Goal: Information Seeking & Learning: Learn about a topic

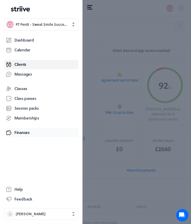
click at [22, 134] on span "Finances" at bounding box center [21, 132] width 15 height 5
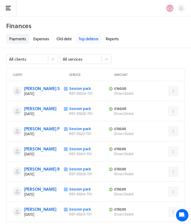
click at [86, 38] on link "Top debtors" at bounding box center [89, 39] width 26 height 10
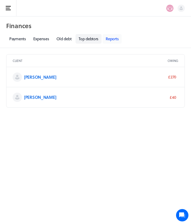
click at [111, 40] on link "Reports" at bounding box center [112, 39] width 19 height 10
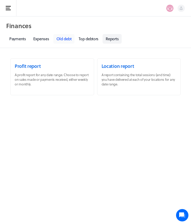
click at [70, 41] on link "Old debt" at bounding box center [63, 39] width 21 height 10
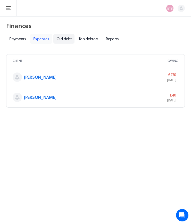
click at [42, 41] on link "Expenses" at bounding box center [41, 39] width 22 height 10
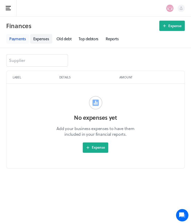
click at [21, 41] on link "Payments" at bounding box center [17, 39] width 23 height 10
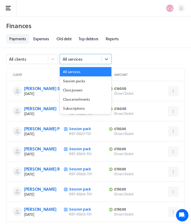
click at [78, 59] on div "All services" at bounding box center [73, 59] width 20 height 6
click at [47, 63] on div "All clients" at bounding box center [32, 59] width 52 height 10
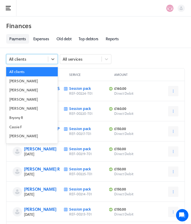
click at [167, 67] on div "option All clients selected, 1 of 39. 39 results available. Use Up and Down to …" at bounding box center [95, 61] width 179 height 14
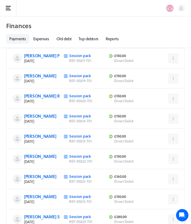
scroll to position [23, 0]
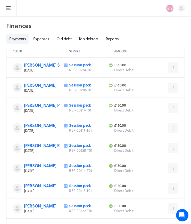
click at [10, 10] on rect "button" at bounding box center [8, 10] width 5 height 1
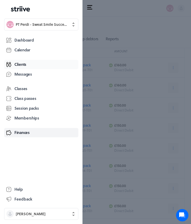
click at [21, 65] on span "Clients" at bounding box center [20, 64] width 12 height 5
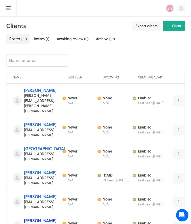
click at [30, 218] on link "[PERSON_NAME]" at bounding box center [40, 221] width 32 height 6
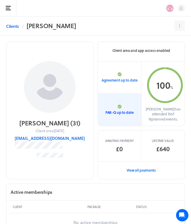
click at [112, 110] on p "PAR-Q up to date" at bounding box center [120, 112] width 28 height 5
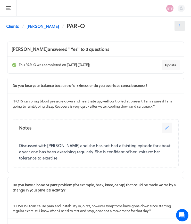
click at [181, 28] on icon at bounding box center [180, 25] width 5 height 5
click at [159, 59] on span "Settings" at bounding box center [164, 57] width 13 height 5
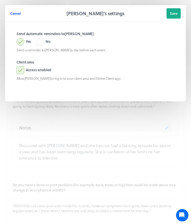
click at [15, 15] on span "Cancel" at bounding box center [15, 13] width 11 height 5
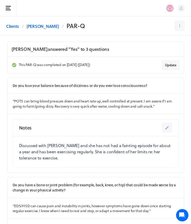
click at [100, 91] on header "Do you lose your balance because of dizziness or do you ever lose consciousness?" at bounding box center [95, 86] width 177 height 16
click at [98, 78] on header "Do you lose your balance because of dizziness or do you ever lose consciousness?" at bounding box center [95, 86] width 177 height 16
click at [91, 128] on div "Notes" at bounding box center [90, 128] width 143 height 10
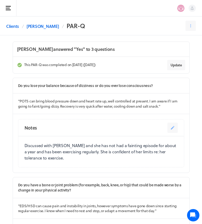
click at [38, 182] on p "Do you have a bone or joint problem (for example, back, knee, or hip) that coul…" at bounding box center [101, 187] width 166 height 10
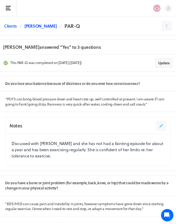
click at [32, 26] on link "[PERSON_NAME]" at bounding box center [41, 26] width 32 height 6
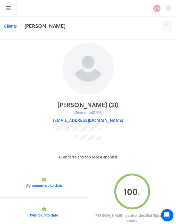
click at [104, 154] on div "Client area and app access enabled" at bounding box center [88, 158] width 176 height 20
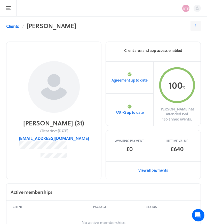
click at [108, 205] on p "Package" at bounding box center [118, 207] width 51 height 4
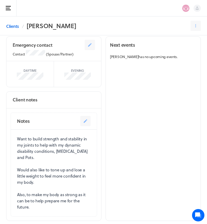
scroll to position [320, 0]
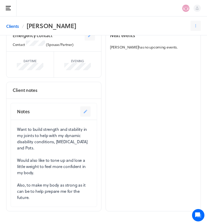
drag, startPoint x: 17, startPoint y: 117, endPoint x: 43, endPoint y: 185, distance: 72.0
click at [43, 185] on p "Want to build strength and stability in my joints to help with my dynamic disab…" at bounding box center [54, 163] width 74 height 74
copy p "Want to build strength and stability in my joints to help with my dynamic disab…"
click at [33, 149] on p "Want to build strength and stability in my joints to help with my dynamic disab…" at bounding box center [54, 163] width 74 height 74
click at [19, 126] on p "Want to build strength and stability in my joints to help with my dynamic disab…" at bounding box center [54, 163] width 74 height 74
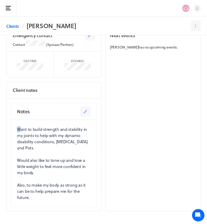
click at [19, 126] on p "Want to build strength and stability in my joints to help with my dynamic disab…" at bounding box center [54, 163] width 74 height 74
drag, startPoint x: 70, startPoint y: 137, endPoint x: 17, endPoint y: 120, distance: 55.7
click at [16, 120] on div "Want to build strength and stability in my joints to help with my dynamic disab…" at bounding box center [54, 163] width 86 height 87
copy p "Want to build strength and stability in my joints to help with my dynamic disab…"
click at [17, 153] on p "Want to build strength and stability in my joints to help with my dynamic disab…" at bounding box center [54, 163] width 74 height 74
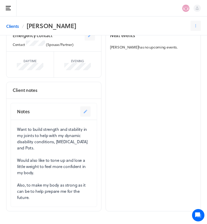
drag, startPoint x: 17, startPoint y: 148, endPoint x: 42, endPoint y: 162, distance: 28.7
click at [42, 162] on p "Want to build strength and stability in my joints to help with my dynamic disab…" at bounding box center [54, 163] width 74 height 74
copy p "Would also like to tone up and lose a little weight to feel more confident in m…"
click at [31, 187] on p "Want to build strength and stability in my joints to help with my dynamic disab…" at bounding box center [54, 163] width 74 height 74
drag, startPoint x: 17, startPoint y: 175, endPoint x: 32, endPoint y: 188, distance: 19.6
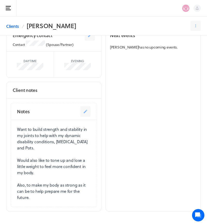
click at [32, 188] on p "Want to build strength and stability in my joints to help with my dynamic disab…" at bounding box center [54, 163] width 74 height 74
copy p "Also, to make my body as strong as it can be to help prepare me for the future."
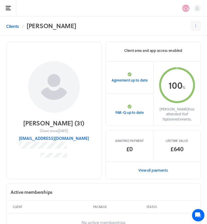
scroll to position [0, 0]
click at [13, 27] on link "Clients" at bounding box center [12, 26] width 13 height 6
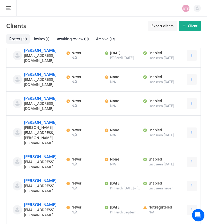
scroll to position [125, 0]
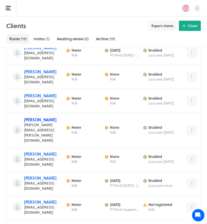
click at [35, 117] on link "[PERSON_NAME]" at bounding box center [40, 120] width 32 height 6
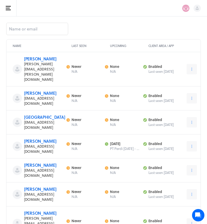
scroll to position [125, 0]
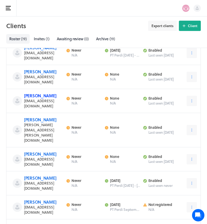
click at [40, 93] on link "[PERSON_NAME]" at bounding box center [40, 96] width 32 height 6
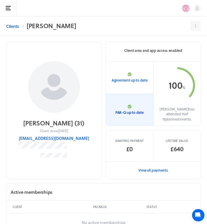
click at [127, 111] on link "PAR-Q up to date" at bounding box center [129, 110] width 47 height 32
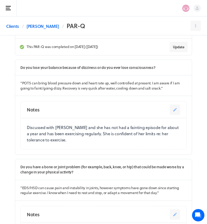
scroll to position [20, 0]
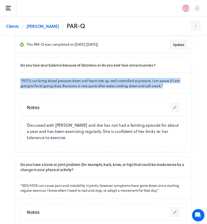
drag, startPoint x: 21, startPoint y: 80, endPoint x: 169, endPoint y: 89, distance: 148.2
click at [169, 89] on section "" POTS can bring blood pressure down and heart rate up, well controlled at pres…" at bounding box center [103, 83] width 177 height 21
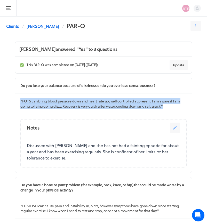
scroll to position [0, 0]
click at [98, 105] on p "" POTS can bring blood pressure down and heart rate up, well controlled at pres…" at bounding box center [103, 104] width 166 height 10
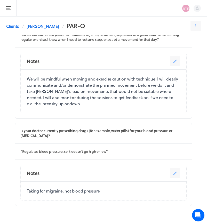
scroll to position [171, 0]
click at [16, 27] on link "Clients" at bounding box center [12, 26] width 13 height 6
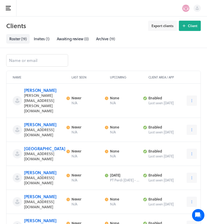
click at [2, 14] on button "Open sidebar" at bounding box center [8, 8] width 17 height 17
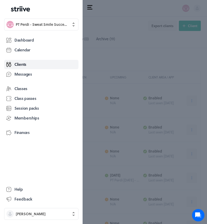
click at [90, 55] on div "Close sidebar .st0{fill:#006BFF;} .st1{fill:#0A121C;} .st2{fill:url(#SVGID_1_);…" at bounding box center [103, 112] width 207 height 224
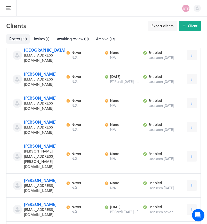
scroll to position [98, 0]
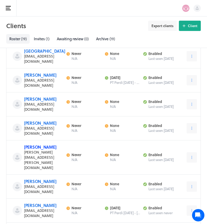
click at [36, 144] on link "[PERSON_NAME]" at bounding box center [40, 147] width 32 height 6
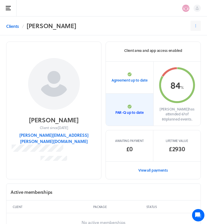
click at [136, 110] on p "PAR-Q up to date" at bounding box center [129, 112] width 28 height 5
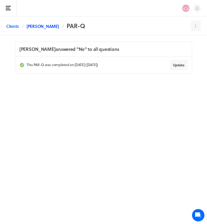
click at [31, 28] on link "[PERSON_NAME]" at bounding box center [43, 26] width 32 height 6
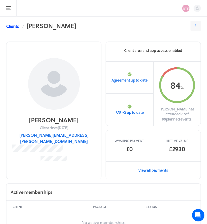
click at [12, 29] on link "Clients" at bounding box center [12, 26] width 13 height 6
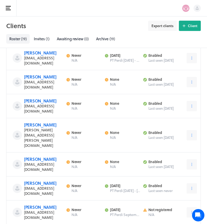
scroll to position [122, 0]
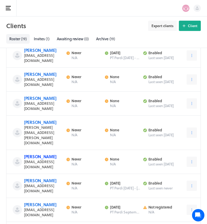
click at [45, 154] on link "[PERSON_NAME]" at bounding box center [40, 157] width 32 height 6
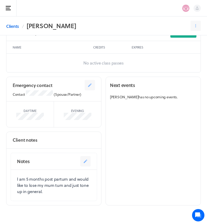
scroll to position [265, 0]
click at [20, 176] on p "I am 5 months post partum and would like to lose my mum tum and just tone up in…" at bounding box center [54, 185] width 74 height 19
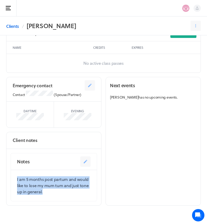
drag, startPoint x: 17, startPoint y: 172, endPoint x: 55, endPoint y: 187, distance: 40.4
click at [55, 187] on div "I am 5 months post partum and would like to lose my mum tum and just tone up in…" at bounding box center [54, 185] width 86 height 31
copy p "I am 5 months post partum and would like to lose my mum tum and just tone up in…"
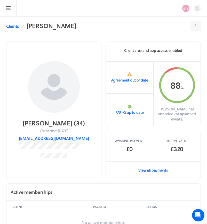
scroll to position [0, 0]
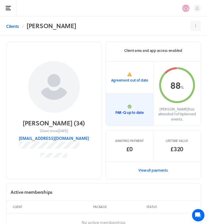
click at [129, 110] on p "PAR-Q up to date" at bounding box center [129, 112] width 28 height 5
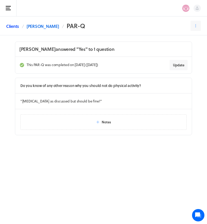
click at [14, 27] on link "Clients" at bounding box center [12, 26] width 13 height 6
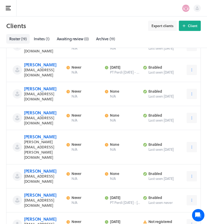
scroll to position [115, 0]
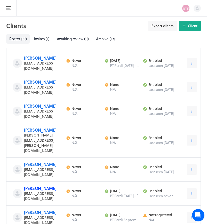
click at [25, 185] on link "[PERSON_NAME]" at bounding box center [40, 188] width 32 height 6
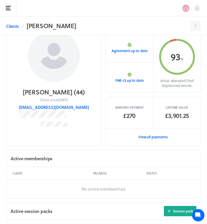
scroll to position [31, 0]
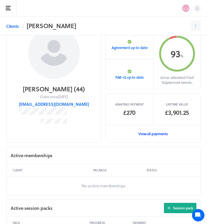
click at [154, 133] on link "View all payments" at bounding box center [153, 134] width 95 height 18
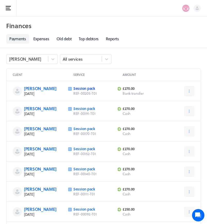
click at [82, 89] on link "Session pack" at bounding box center [84, 88] width 22 height 5
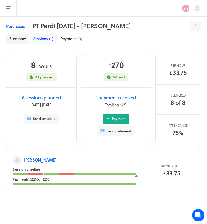
click at [44, 38] on span "Sessions" at bounding box center [40, 39] width 15 height 6
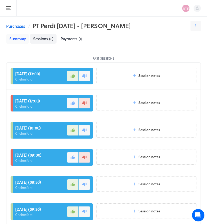
click at [17, 35] on link "Summary" at bounding box center [17, 39] width 23 height 10
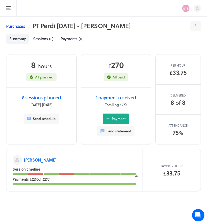
click at [19, 26] on link "Purchases" at bounding box center [15, 26] width 19 height 6
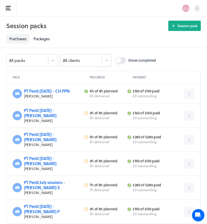
click at [80, 61] on div "All clients" at bounding box center [81, 60] width 42 height 7
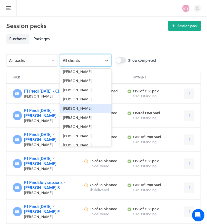
scroll to position [167, 0]
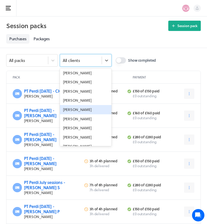
click at [13, 14] on button "Open sidebar" at bounding box center [8, 8] width 17 height 17
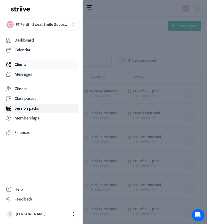
click at [23, 63] on span "Clients" at bounding box center [20, 64] width 12 height 5
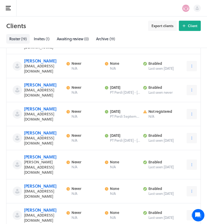
scroll to position [184, 0]
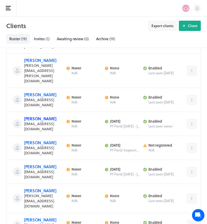
click at [31, 116] on link "[PERSON_NAME]" at bounding box center [40, 119] width 32 height 6
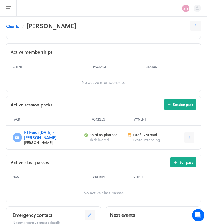
scroll to position [210, 0]
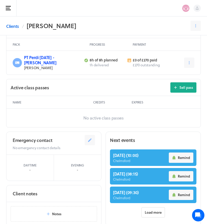
click at [54, 58] on link "PT Perdi [DATE] - [PERSON_NAME]" at bounding box center [40, 59] width 32 height 11
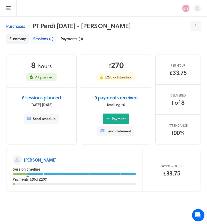
click at [49, 37] on link "Sessions ( 8 )" at bounding box center [43, 39] width 27 height 10
click at [28, 161] on p "[PERSON_NAME]" at bounding box center [40, 160] width 32 height 6
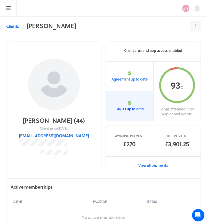
click at [129, 108] on p "PAR-Q up to date" at bounding box center [129, 108] width 28 height 5
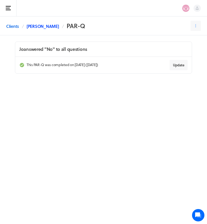
click at [35, 24] on link "[PERSON_NAME]" at bounding box center [43, 26] width 32 height 6
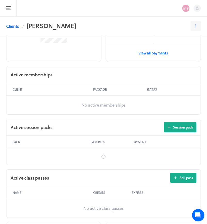
scroll to position [146, 0]
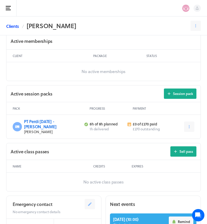
click at [11, 27] on link "Clients" at bounding box center [12, 26] width 13 height 6
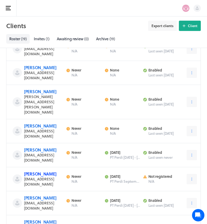
scroll to position [178, 0]
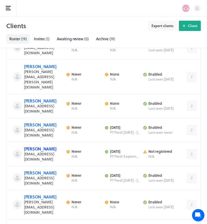
click at [34, 146] on link "[PERSON_NAME]" at bounding box center [40, 149] width 32 height 6
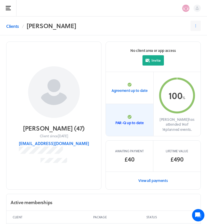
click at [136, 120] on p "PAR-Q up to date" at bounding box center [129, 122] width 28 height 5
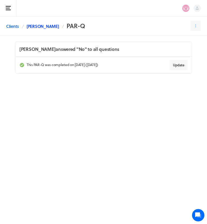
click at [39, 29] on link "[PERSON_NAME]" at bounding box center [43, 26] width 32 height 6
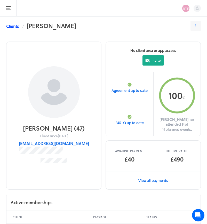
click at [8, 25] on link "Clients" at bounding box center [12, 26] width 13 height 6
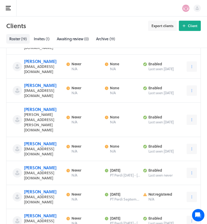
scroll to position [136, 0]
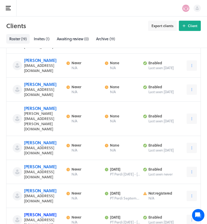
click at [38, 212] on link "[PERSON_NAME]" at bounding box center [40, 215] width 32 height 6
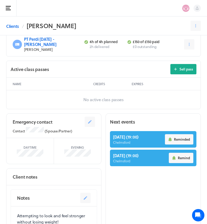
scroll to position [232, 0]
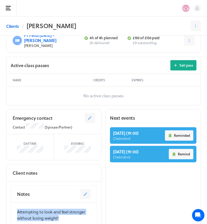
drag, startPoint x: 18, startPoint y: 206, endPoint x: 61, endPoint y: 219, distance: 44.6
click at [61, 219] on div "Attempting to look and feel stronger without losing weight!" at bounding box center [54, 215] width 86 height 25
copy p "Attempting to look and feel stronger without losing weight!"
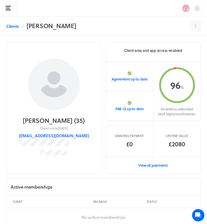
scroll to position [0, 0]
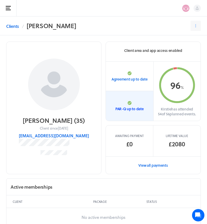
click at [127, 109] on p "PAR-Q up to date" at bounding box center [129, 108] width 28 height 5
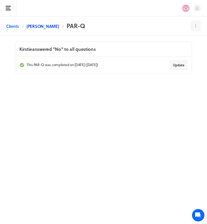
click at [42, 28] on link "[PERSON_NAME]" at bounding box center [43, 26] width 32 height 6
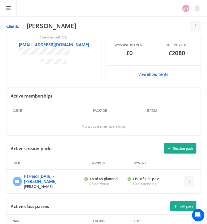
scroll to position [92, 0]
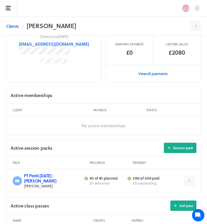
click at [56, 178] on link "PT Perdi [DATE] - [PERSON_NAME]" at bounding box center [40, 178] width 32 height 11
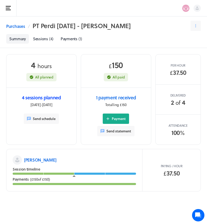
click at [51, 98] on link "4 sessions planned" at bounding box center [41, 97] width 39 height 7
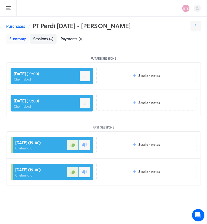
click at [17, 39] on link "Summary" at bounding box center [17, 39] width 23 height 10
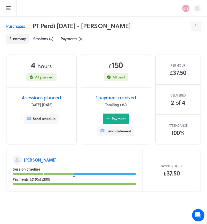
click at [30, 160] on p "[PERSON_NAME]" at bounding box center [40, 160] width 32 height 6
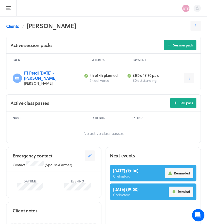
scroll to position [214, 0]
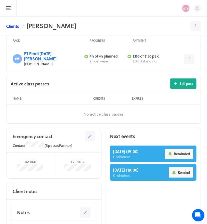
click at [9, 25] on link "Clients" at bounding box center [12, 26] width 13 height 6
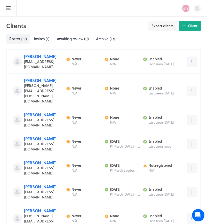
scroll to position [164, 0]
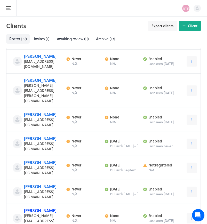
click at [31, 208] on link "[PERSON_NAME]" at bounding box center [40, 211] width 32 height 6
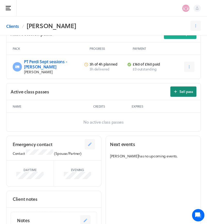
scroll to position [209, 0]
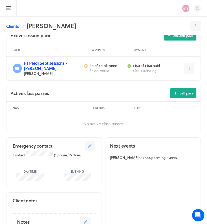
click at [54, 60] on link "PT Perdi Sept sessions - Laura T" at bounding box center [45, 65] width 43 height 11
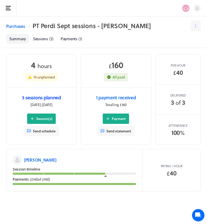
click at [37, 99] on link "3 sessions planned" at bounding box center [41, 97] width 39 height 7
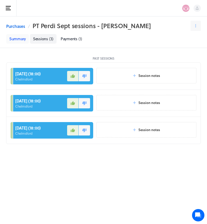
click at [17, 38] on link "Summary" at bounding box center [17, 39] width 23 height 10
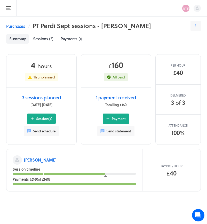
click at [32, 161] on p "[PERSON_NAME]" at bounding box center [40, 160] width 32 height 6
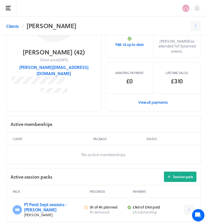
scroll to position [23, 0]
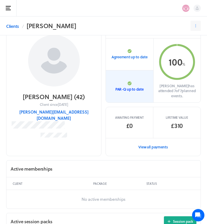
click at [130, 87] on p "PAR-Q up to date" at bounding box center [129, 89] width 28 height 5
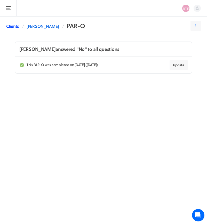
click at [11, 23] on link "Clients" at bounding box center [12, 26] width 13 height 6
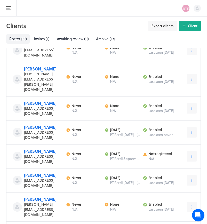
scroll to position [178, 0]
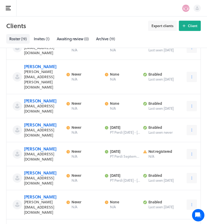
click at [28, 223] on link "[PERSON_NAME]" at bounding box center [40, 226] width 32 height 6
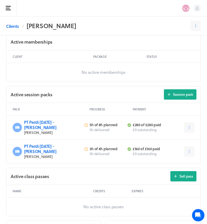
scroll to position [286, 0]
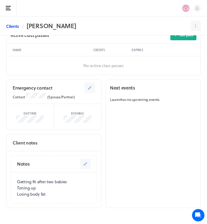
click at [10, 28] on link "Clients" at bounding box center [12, 26] width 13 height 6
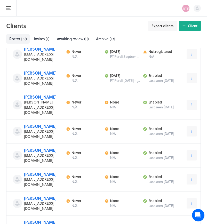
scroll to position [292, 0]
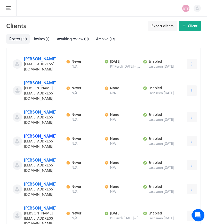
click at [36, 133] on link "[PERSON_NAME]" at bounding box center [40, 136] width 32 height 6
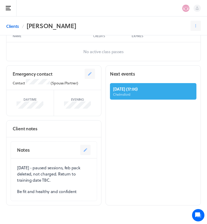
scroll to position [276, 0]
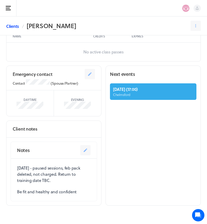
click at [11, 25] on link "Clients" at bounding box center [12, 26] width 13 height 6
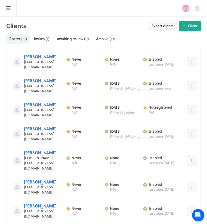
scroll to position [224, 0]
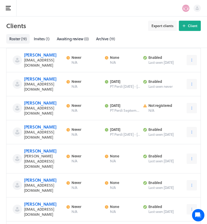
click at [35, 224] on link "[PERSON_NAME]" at bounding box center [40, 228] width 32 height 6
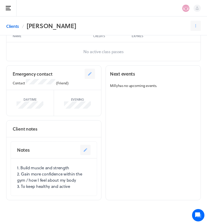
scroll to position [271, 0]
click at [70, 186] on p "1. Build muscle and strength 2. Gain more confidence within the gym / how I fee…" at bounding box center [54, 177] width 74 height 25
drag, startPoint x: 71, startPoint y: 184, endPoint x: 17, endPoint y: 166, distance: 56.6
click at [17, 166] on p "1. Build muscle and strength 2. Gain more confidence within the gym / how I fee…" at bounding box center [54, 177] width 74 height 25
copy p "1. Build muscle and strength 2. Gain more confidence within the gym / how I fee…"
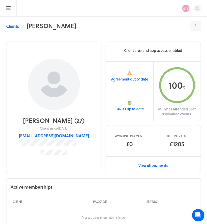
scroll to position [0, 0]
click at [10, 26] on link "Clients" at bounding box center [12, 26] width 13 height 6
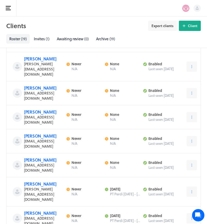
scroll to position [317, 0]
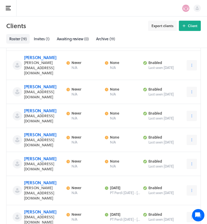
click at [34, 161] on span "[EMAIL_ADDRESS][DOMAIN_NAME]" at bounding box center [39, 166] width 30 height 11
click at [33, 156] on link "[PERSON_NAME]" at bounding box center [40, 159] width 32 height 6
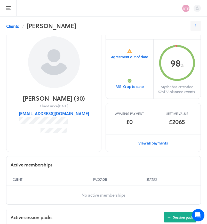
scroll to position [18, 0]
